Goal: Task Accomplishment & Management: Manage account settings

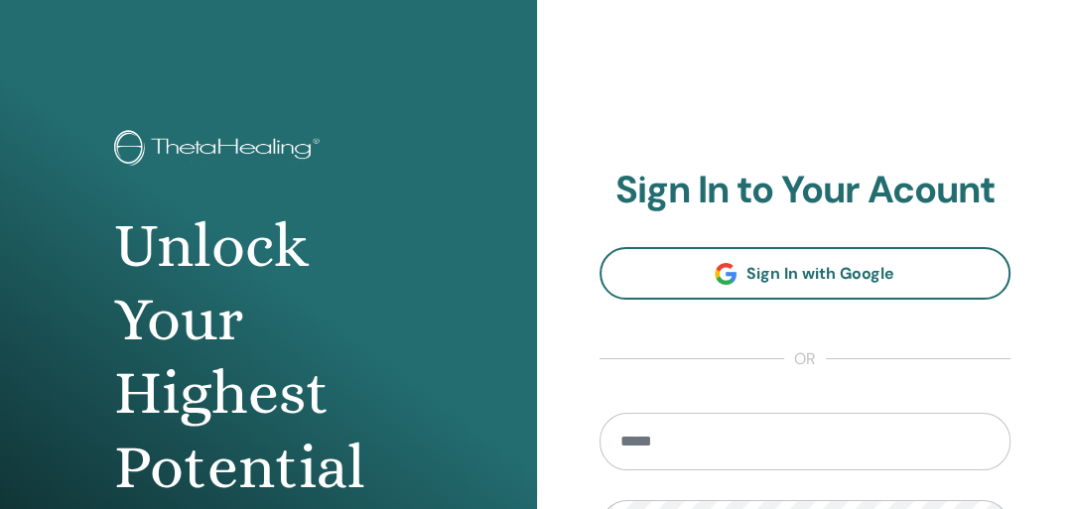
scroll to position [7, 0]
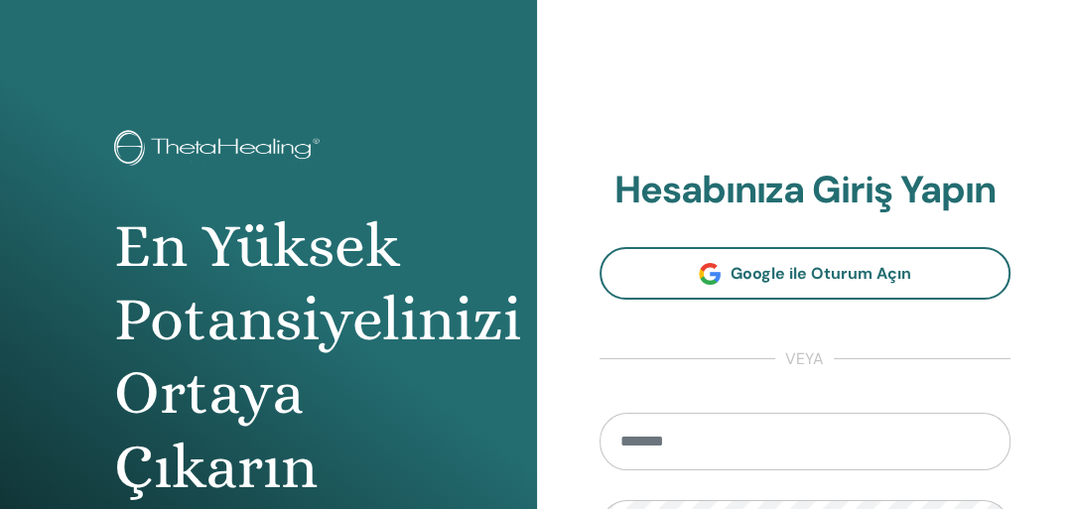
click at [684, 440] on input "email" at bounding box center [805, 442] width 412 height 58
type input "**********"
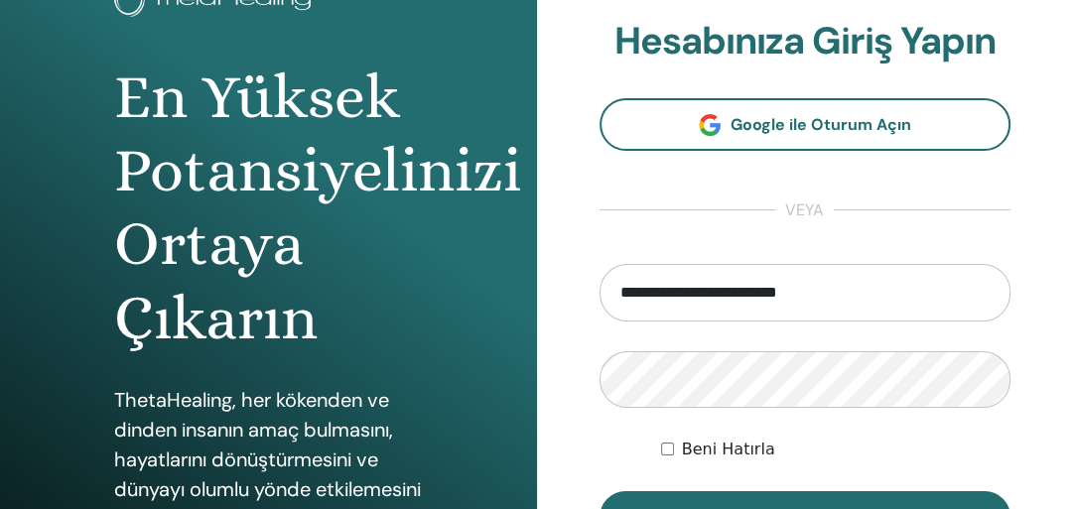
scroll to position [166, 0]
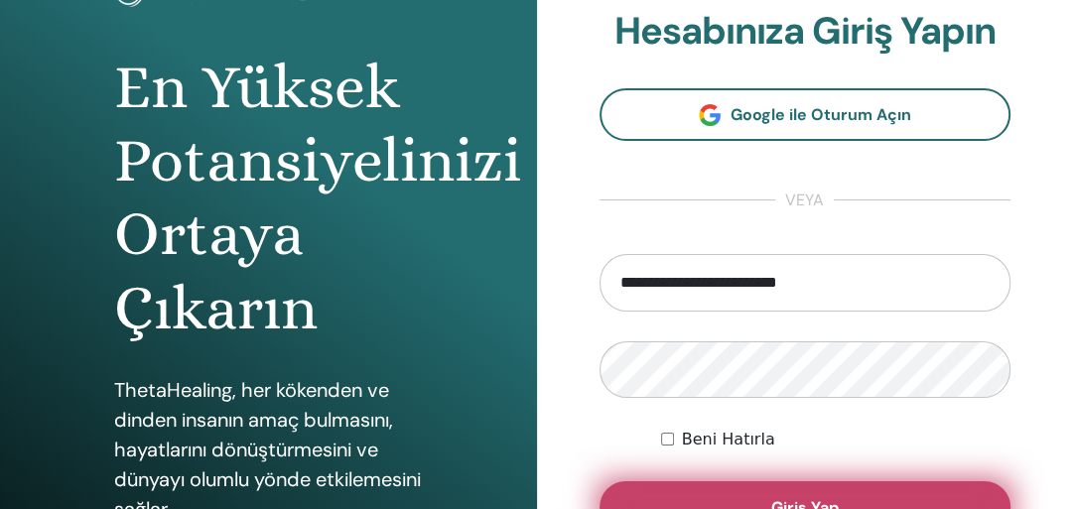
click at [795, 492] on button "Giriş Yap" at bounding box center [805, 507] width 412 height 52
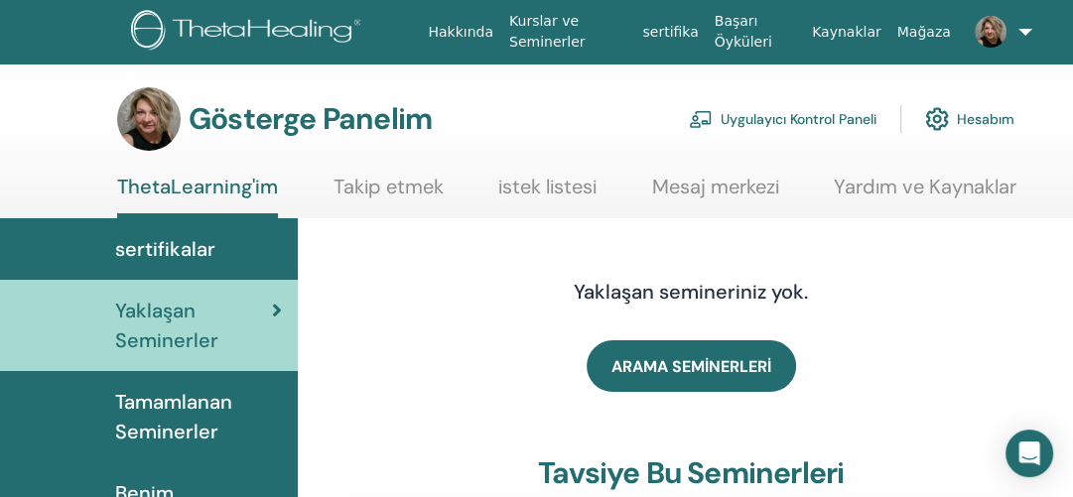
click at [203, 256] on font "sertifikalar" at bounding box center [165, 249] width 100 height 26
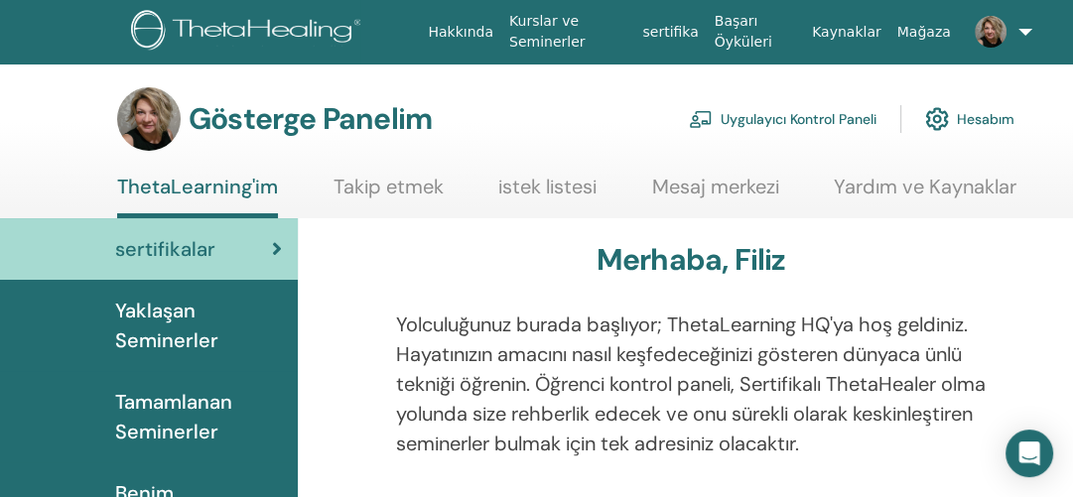
scroll to position [79, 0]
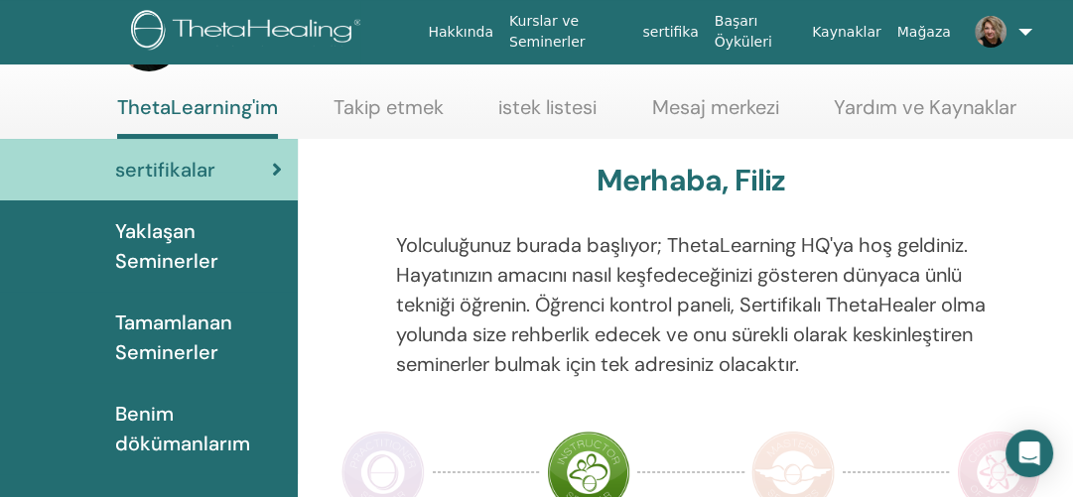
click at [196, 329] on font "Tamamlanan Seminerler" at bounding box center [173, 338] width 117 height 56
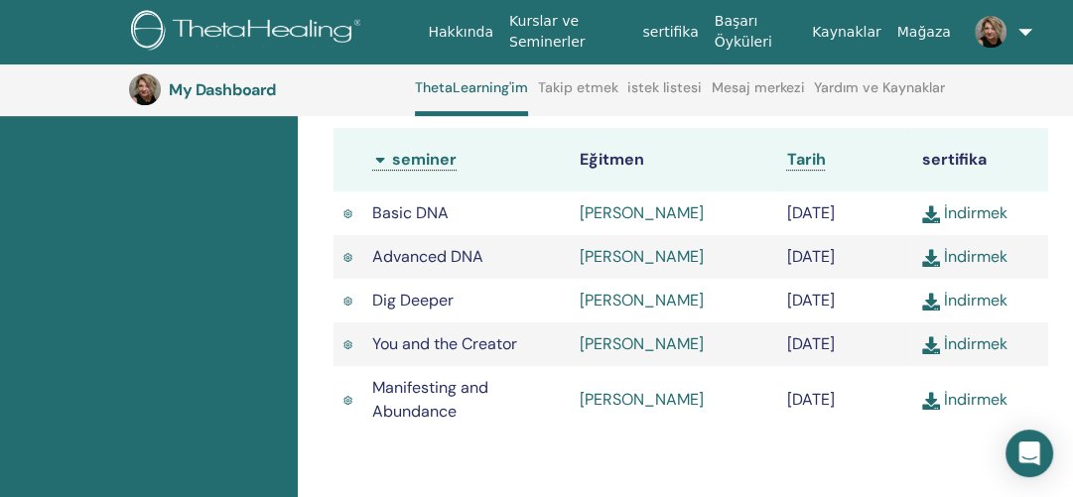
scroll to position [687, 0]
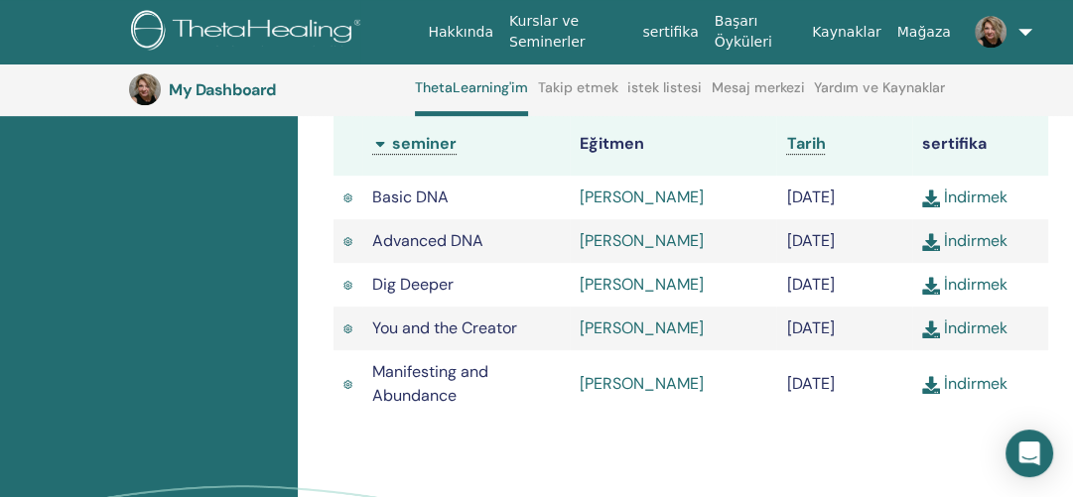
click at [980, 338] on link "İndirmek" at bounding box center [964, 328] width 85 height 21
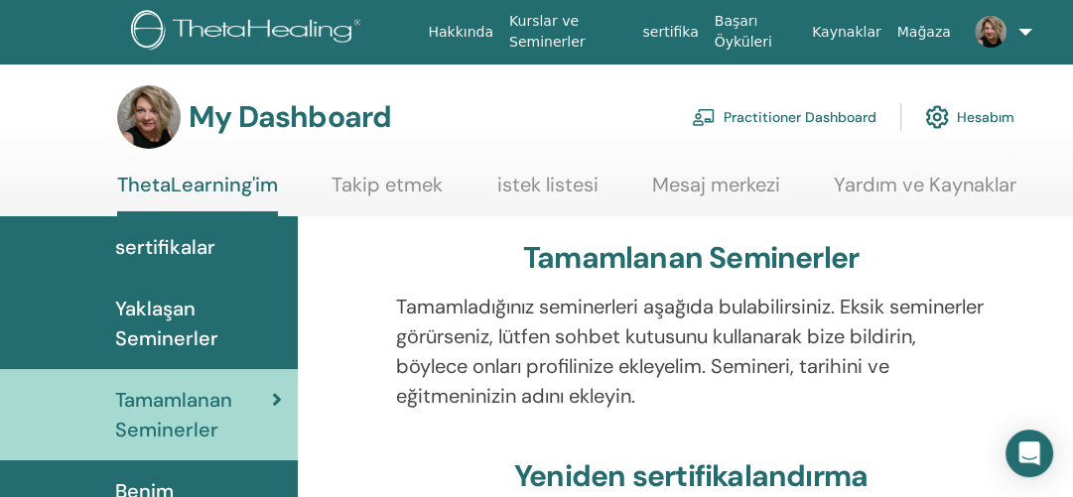
scroll to position [0, 0]
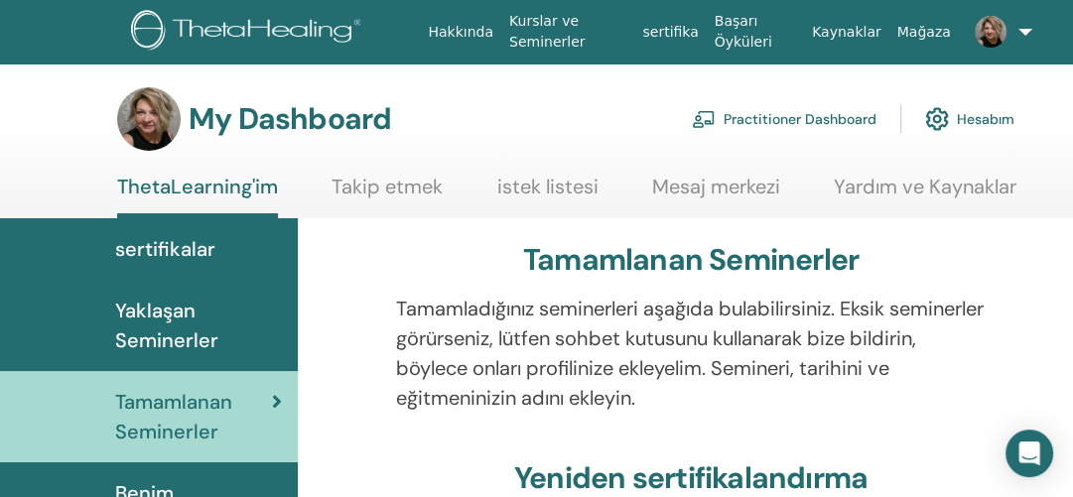
click at [996, 111] on link "Hesabım" at bounding box center [969, 119] width 89 height 44
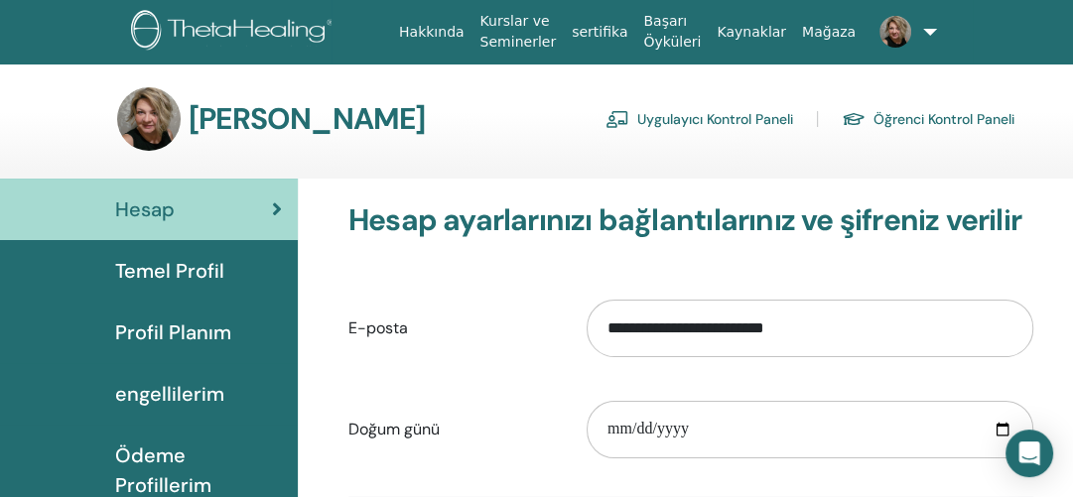
drag, startPoint x: 1039, startPoint y: 56, endPoint x: 988, endPoint y: 50, distance: 51.0
click at [1039, 56] on nav "Hakkında Kurslar ve [DEMOGRAPHIC_DATA] sertifika Başarı Öyküleri Kaynaklar [GEO…" at bounding box center [536, 32] width 1073 height 64
click at [913, 29] on link at bounding box center [888, 32] width 50 height 64
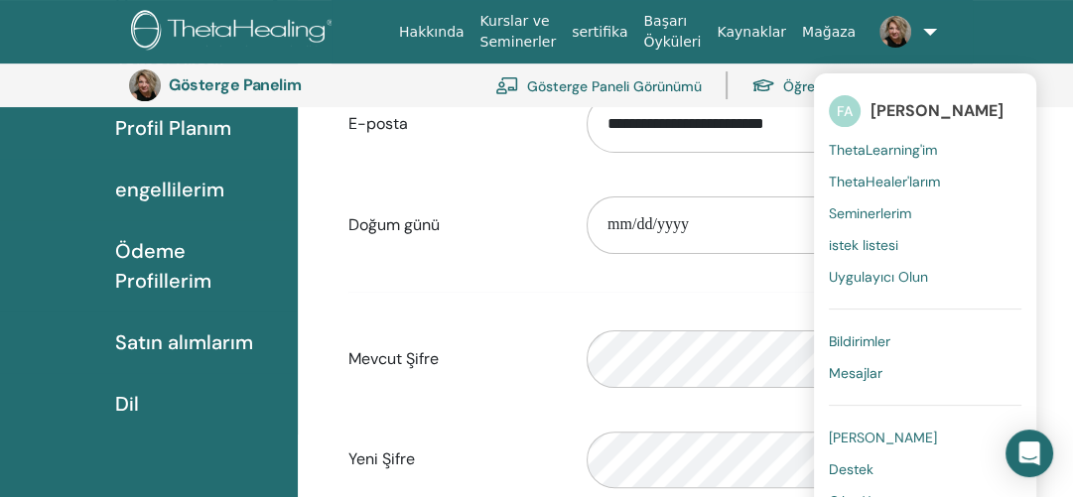
scroll to position [280, 0]
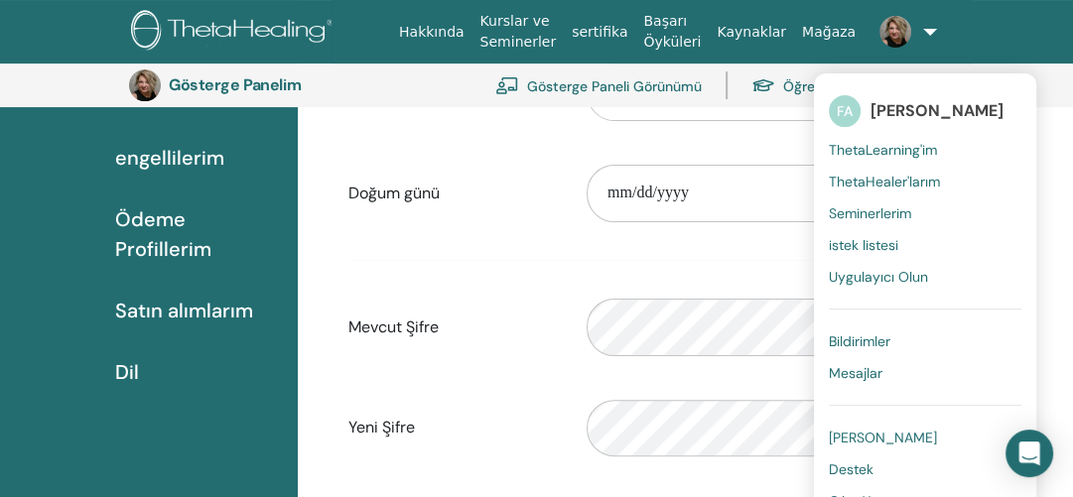
click at [865, 490] on link "Çıkış Yap" at bounding box center [925, 501] width 193 height 32
